Goal: Find specific fact: Find specific fact

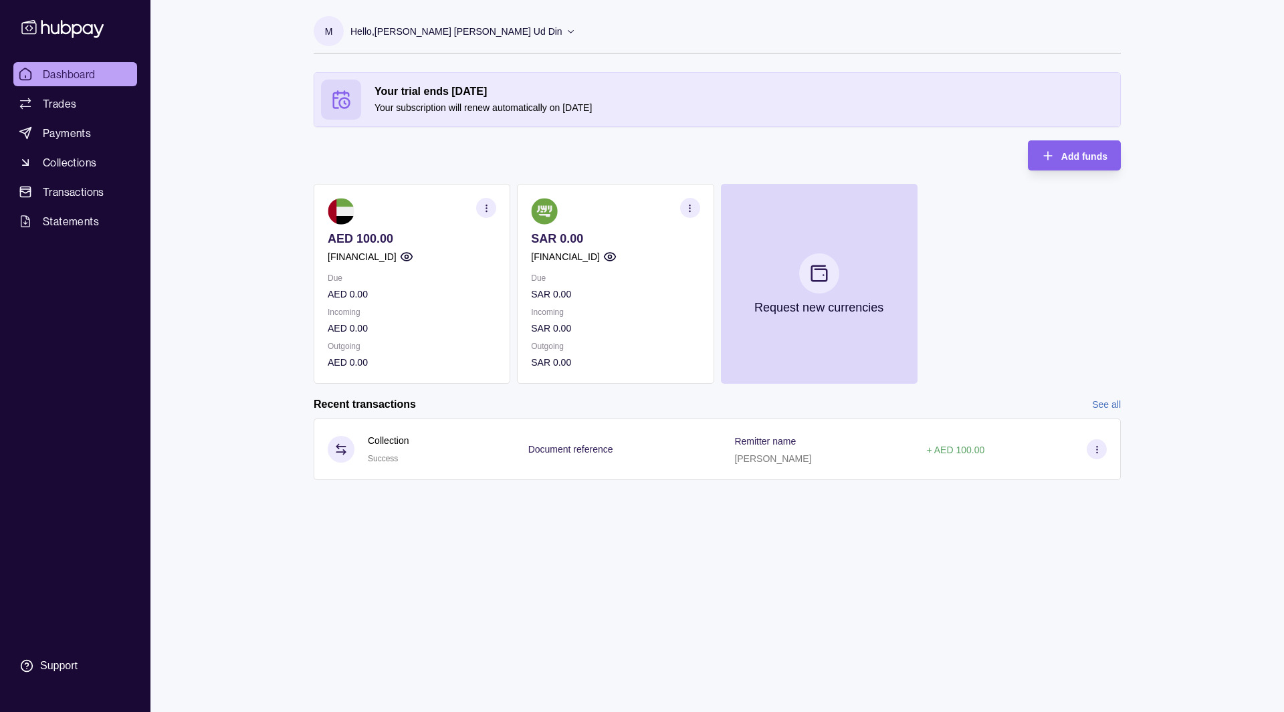
click at [659, 283] on p "Due" at bounding box center [615, 278] width 168 height 15
click at [687, 208] on icon "button" at bounding box center [690, 208] width 10 height 10
click at [605, 245] on link "View account details" at bounding box center [596, 241] width 85 height 15
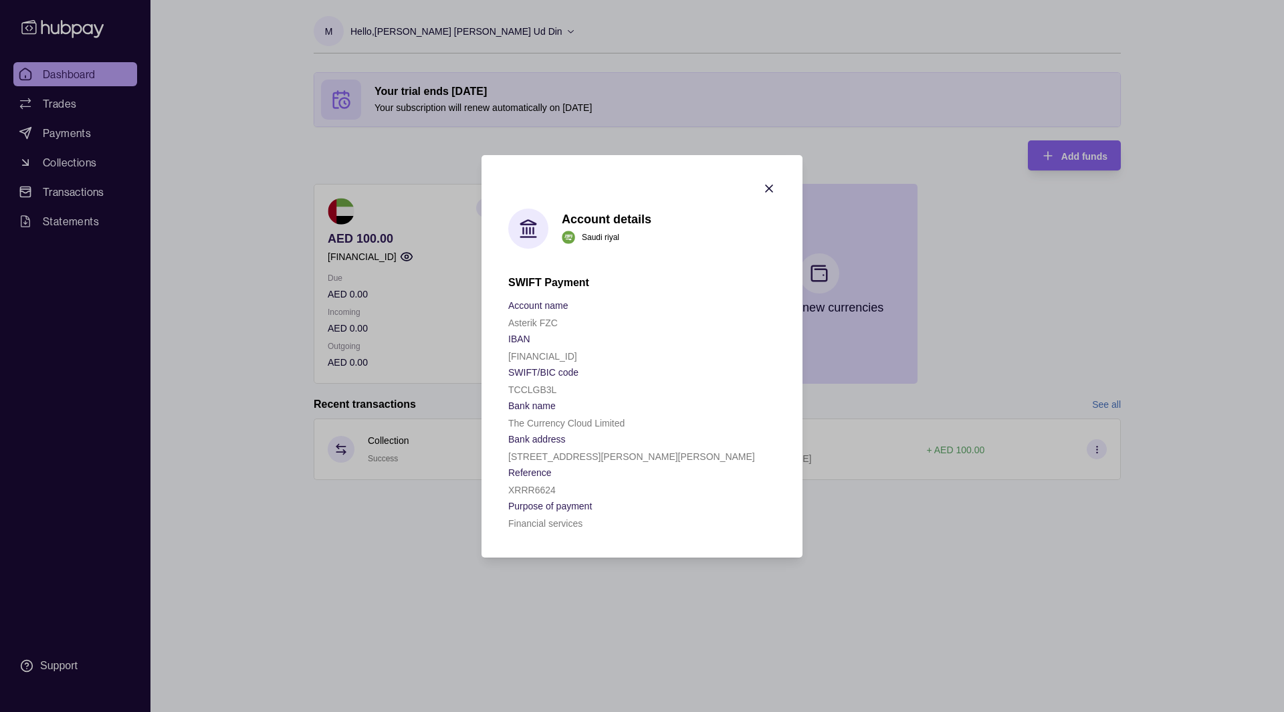
click at [513, 304] on p "Account name" at bounding box center [538, 305] width 60 height 11
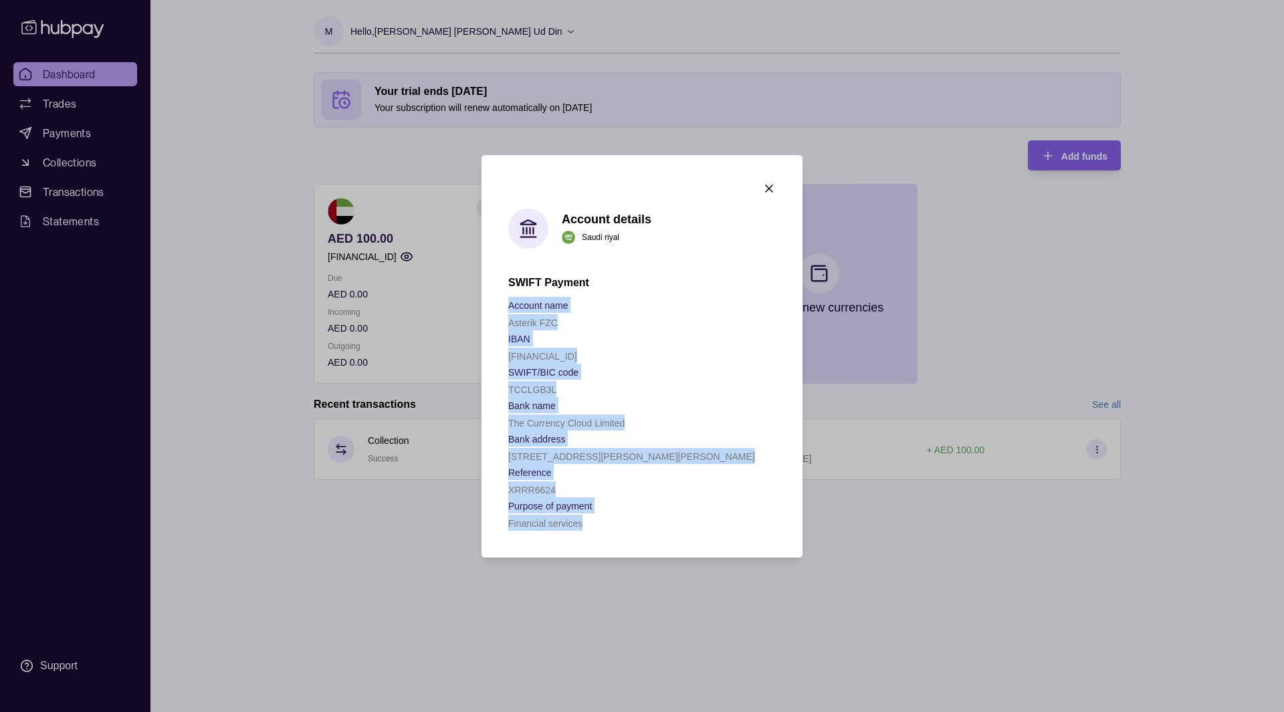
click at [601, 531] on section "Account details Saudi riyal SWIFT Payment Account name Asterik FZC IBAN [FINANC…" at bounding box center [641, 356] width 321 height 402
copy div "Account name Asterik FZC IBAN [FINANCIAL_ID] SWIFT/BIC code [SWIFT_CODE] Bank n…"
click at [667, 360] on div "[FINANCIAL_ID]" at bounding box center [641, 356] width 267 height 16
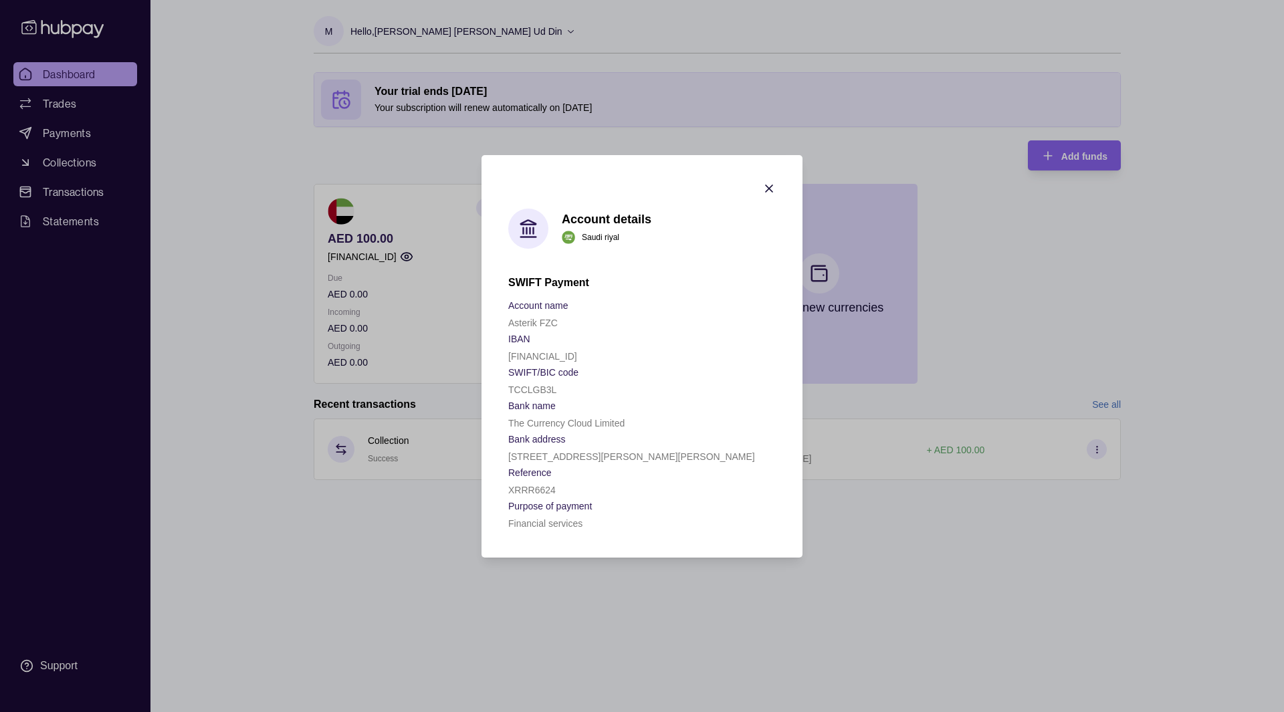
click at [577, 356] on p "[FINANCIAL_ID]" at bounding box center [542, 356] width 69 height 11
click at [588, 239] on p "Saudi riyal" at bounding box center [600, 237] width 37 height 15
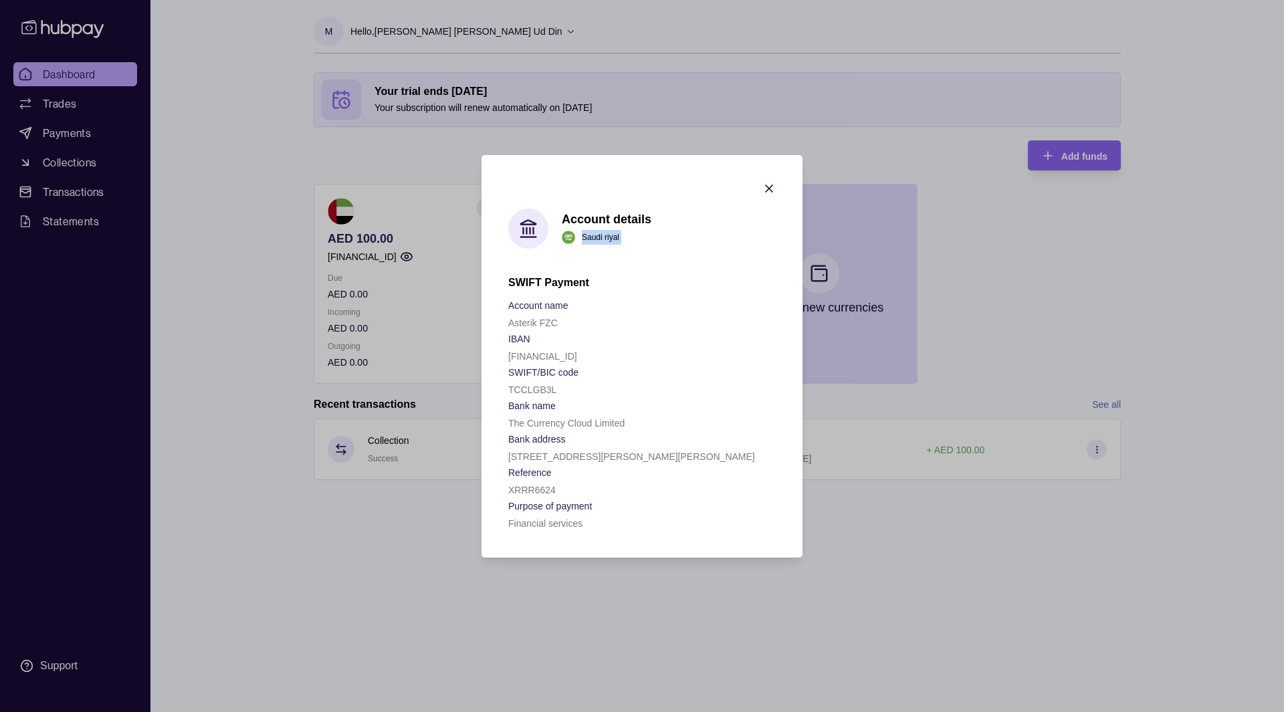
copy p "Saudi riyal"
